Goal: Navigation & Orientation: Find specific page/section

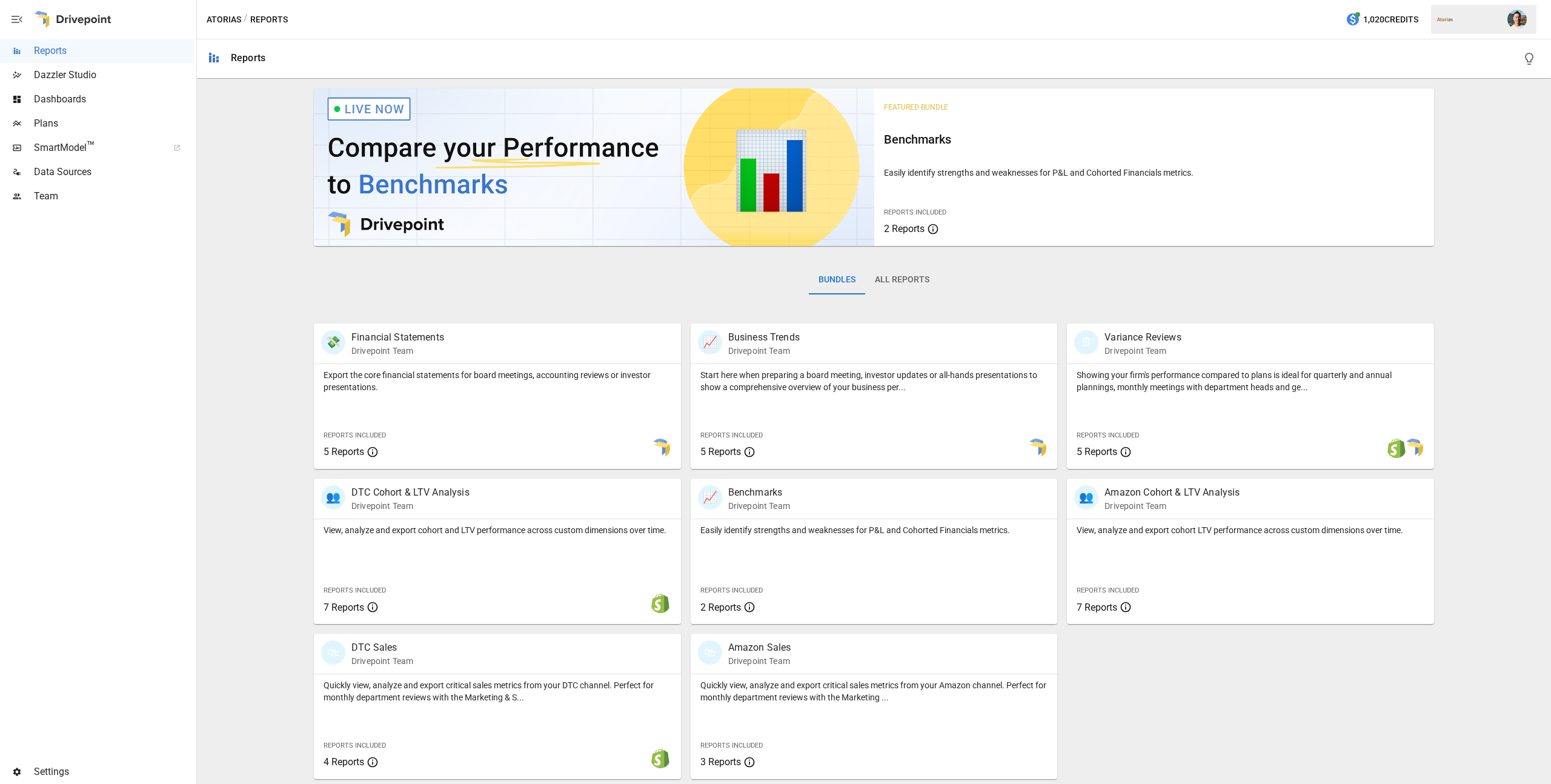
click at [1523, 21] on img "" at bounding box center [1517, 19] width 19 height 19
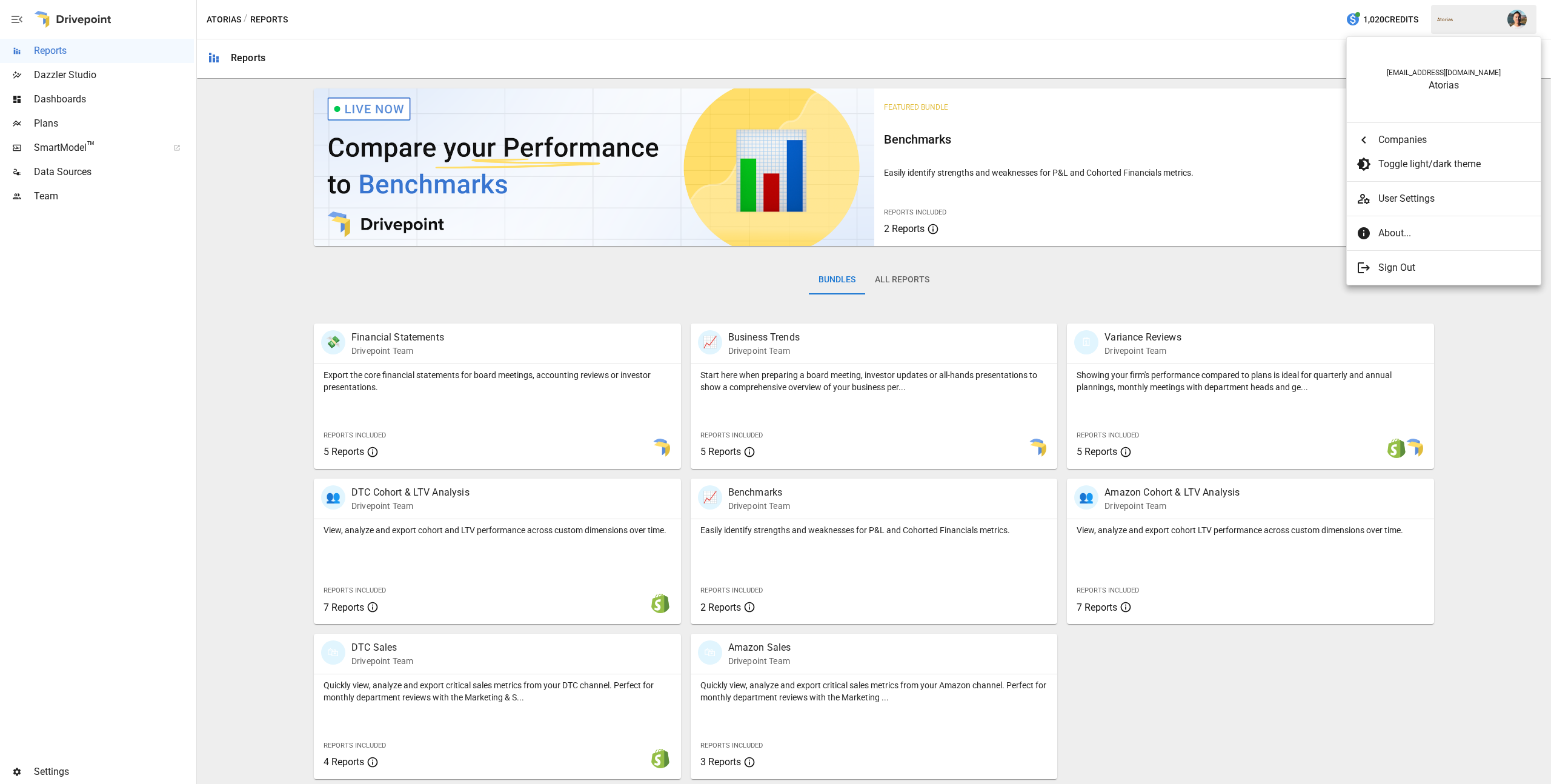
click at [1474, 332] on div at bounding box center [775, 392] width 1551 height 784
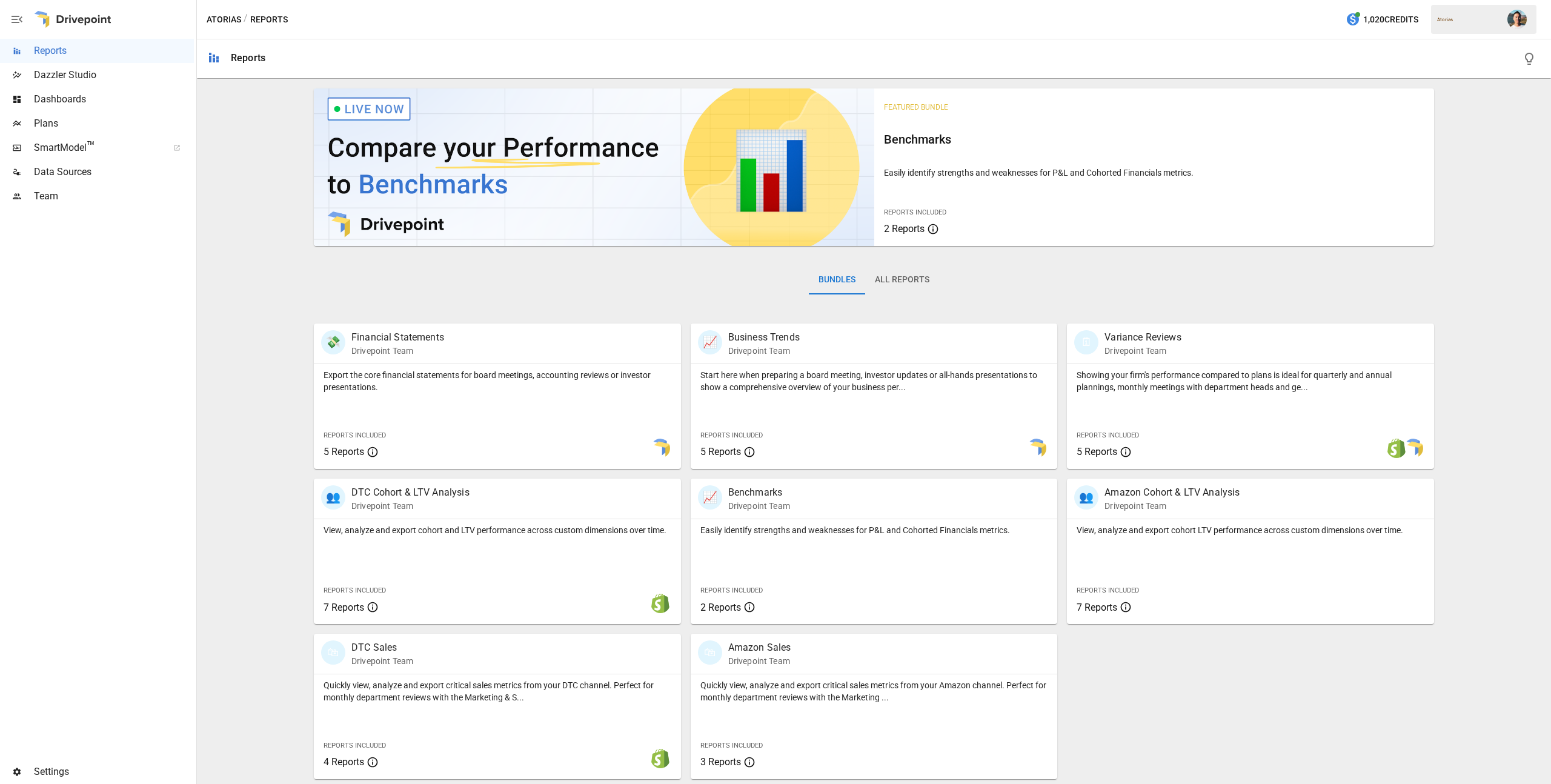
click at [1510, 21] on img "" at bounding box center [1517, 19] width 19 height 19
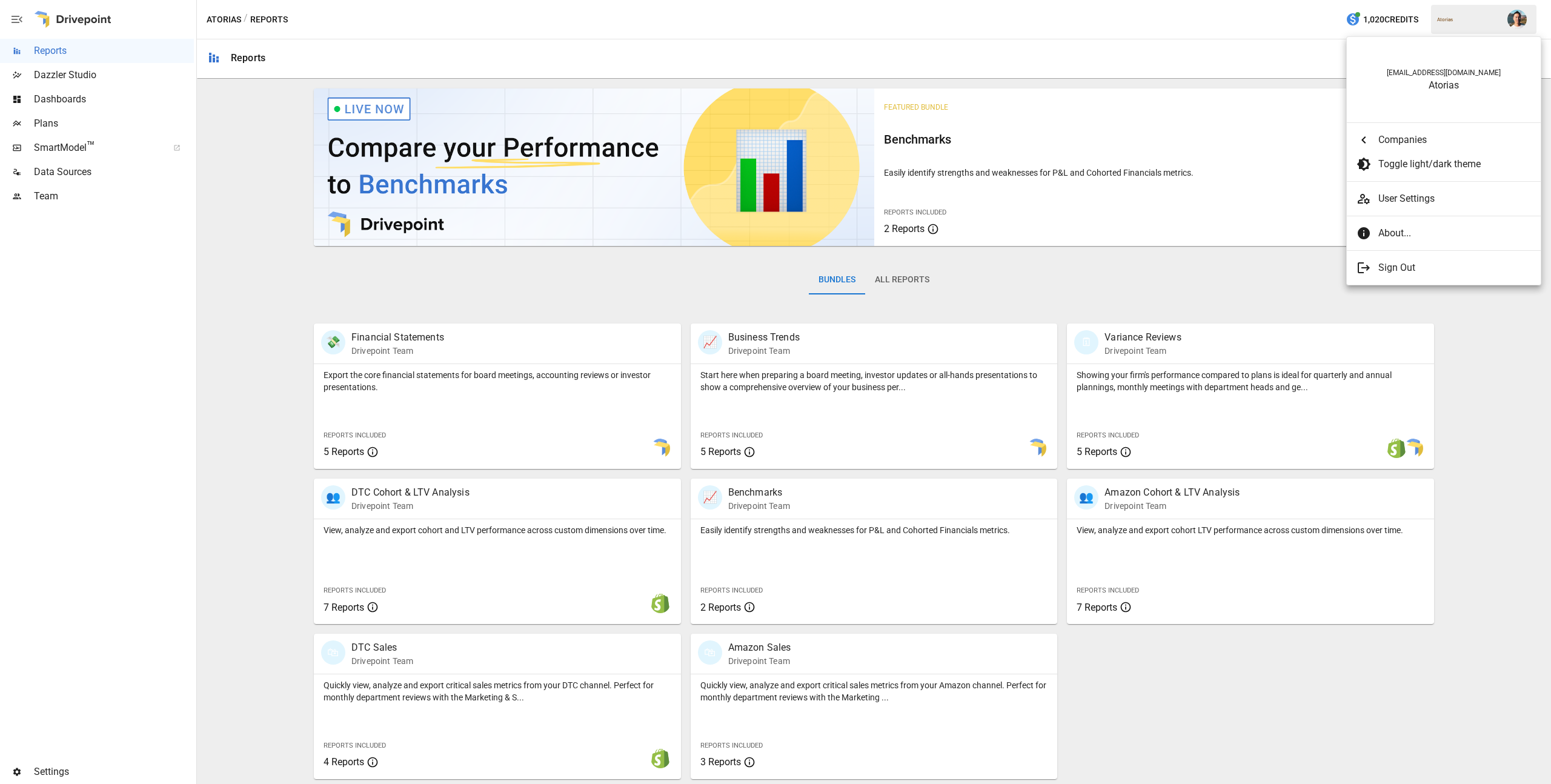
click at [1297, 36] on div at bounding box center [775, 392] width 1551 height 784
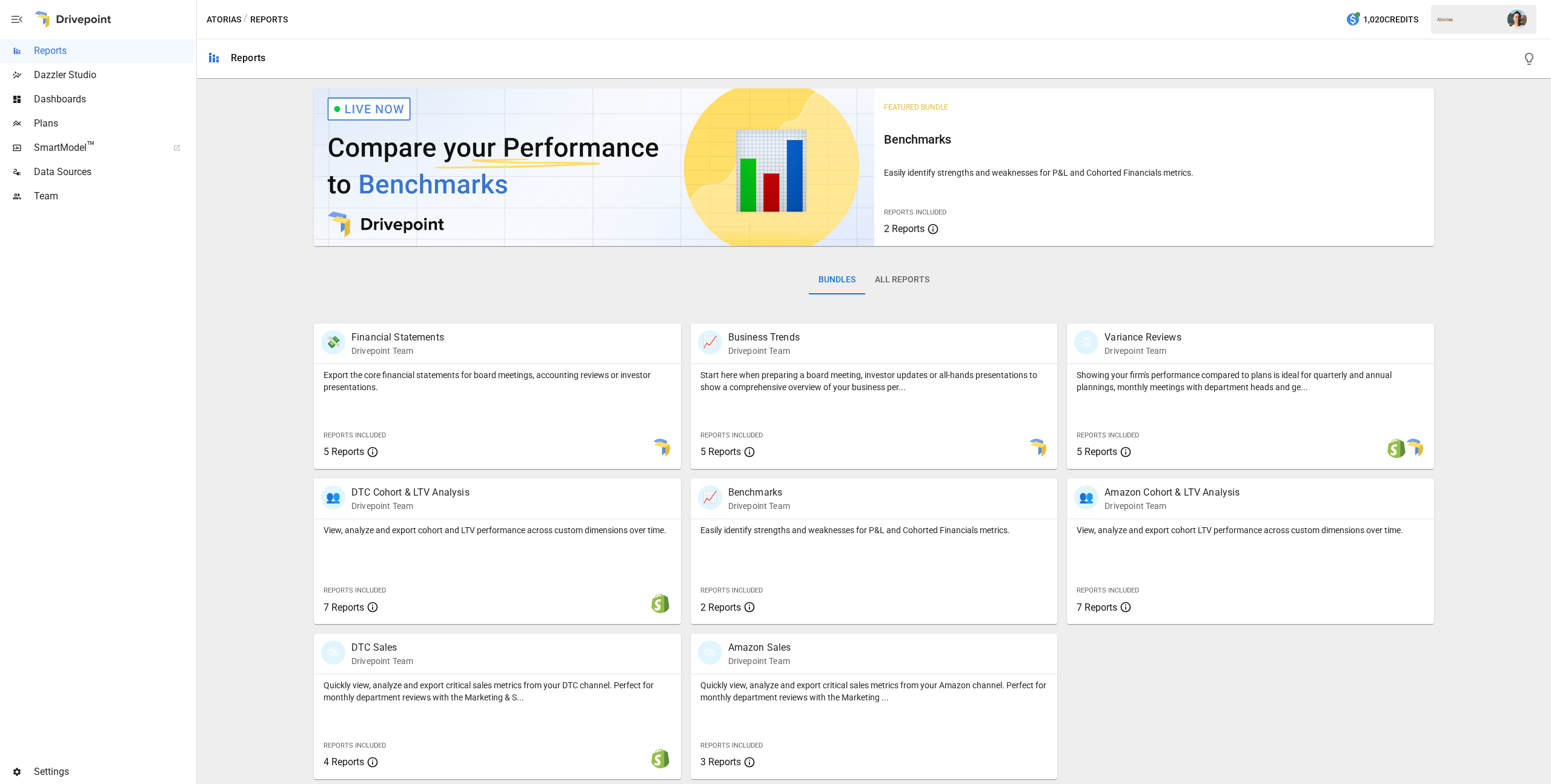
click at [1504, 19] on button "button" at bounding box center [1518, 19] width 34 height 34
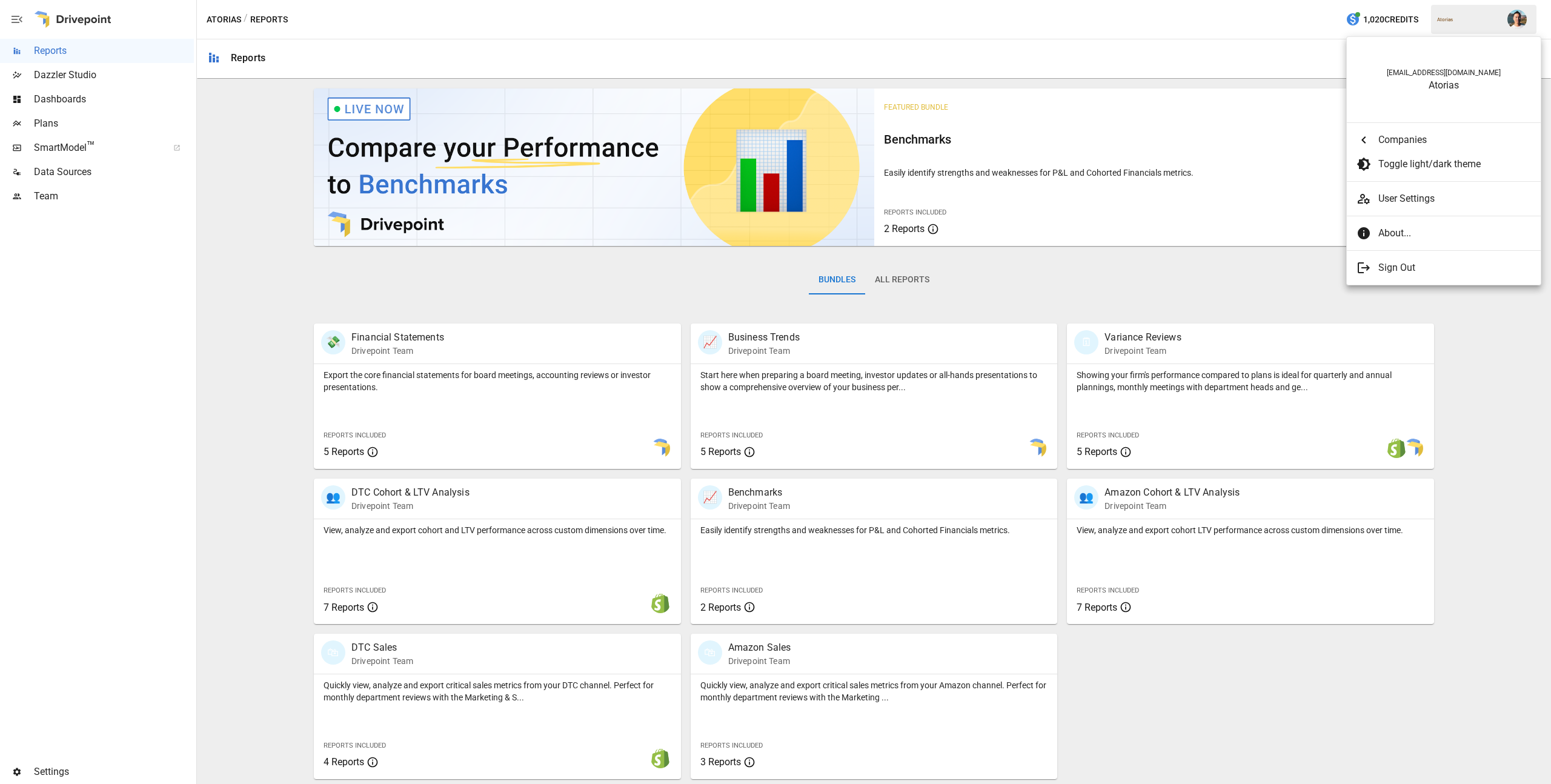
scroll to position [350, 0]
click at [1520, 320] on div at bounding box center [775, 392] width 1551 height 784
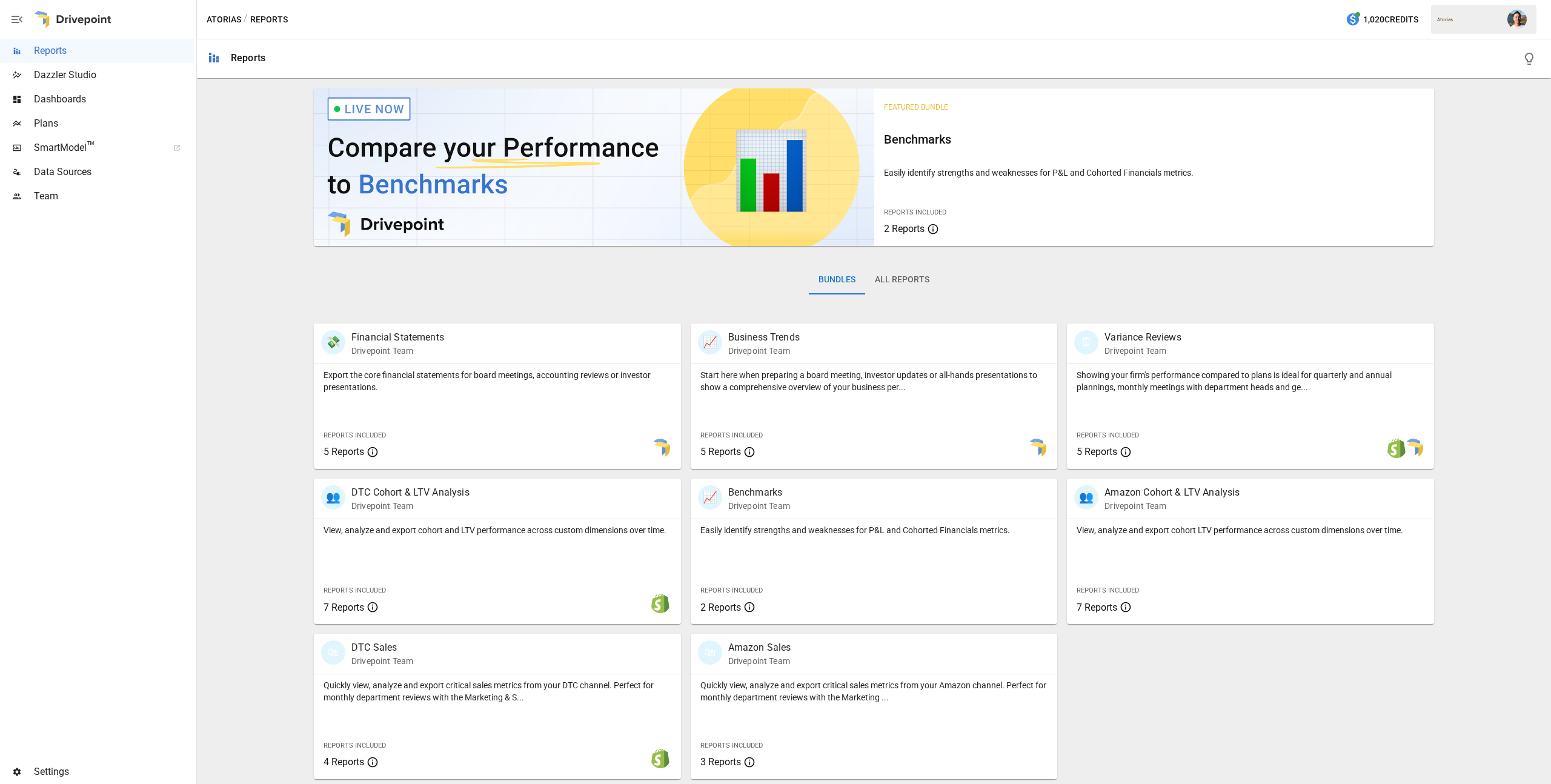
click at [106, 21] on div at bounding box center [73, 19] width 77 height 39
